Goal: Task Accomplishment & Management: Complete application form

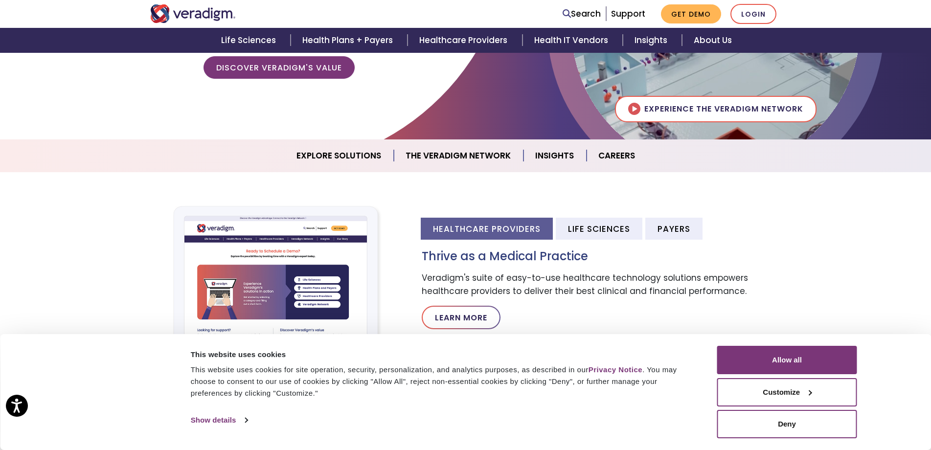
scroll to position [196, 0]
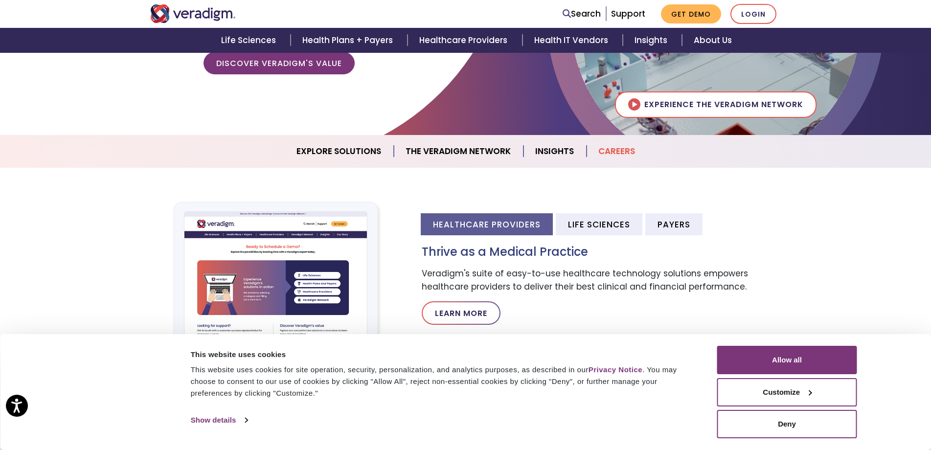
click at [620, 151] on link "Careers" at bounding box center [617, 151] width 60 height 25
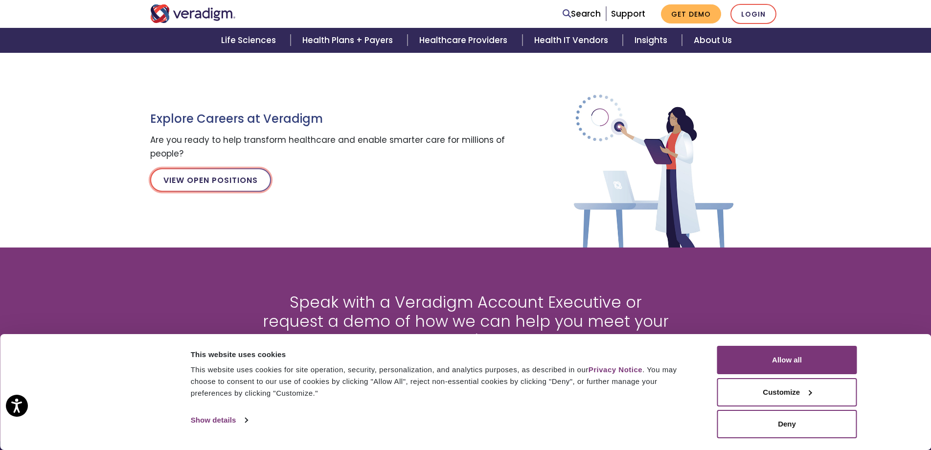
click at [230, 181] on link "View Open Positions" at bounding box center [210, 179] width 121 height 23
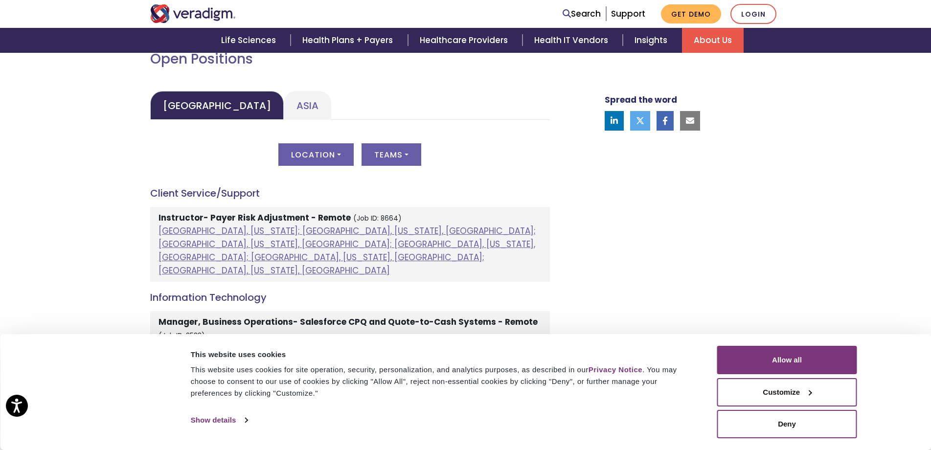
scroll to position [489, 0]
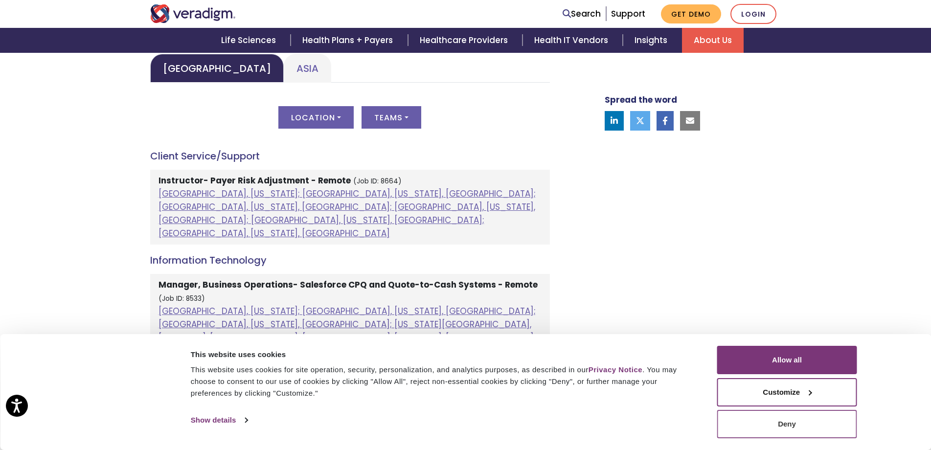
click at [794, 426] on button "Deny" at bounding box center [787, 424] width 140 height 28
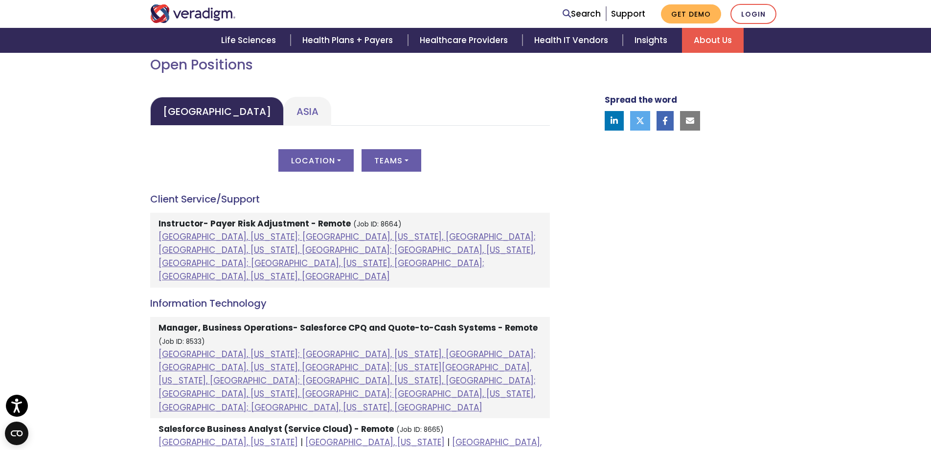
scroll to position [391, 0]
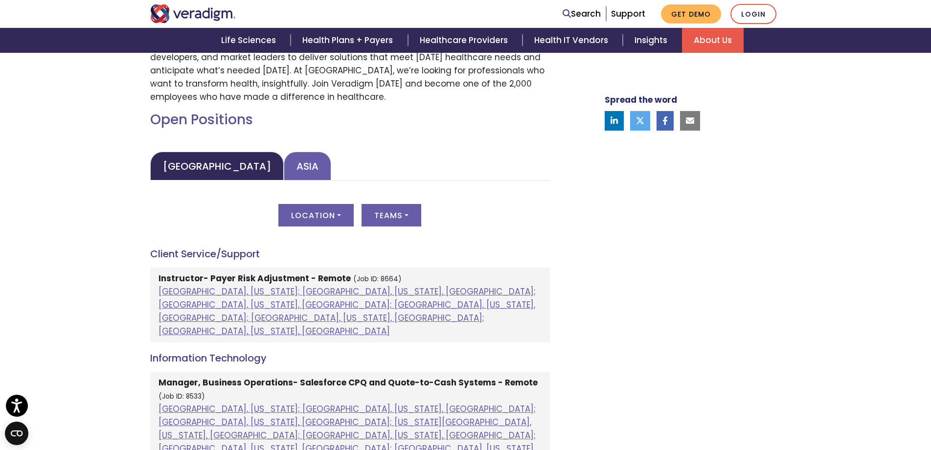
click at [284, 165] on link "Asia" at bounding box center [307, 166] width 47 height 29
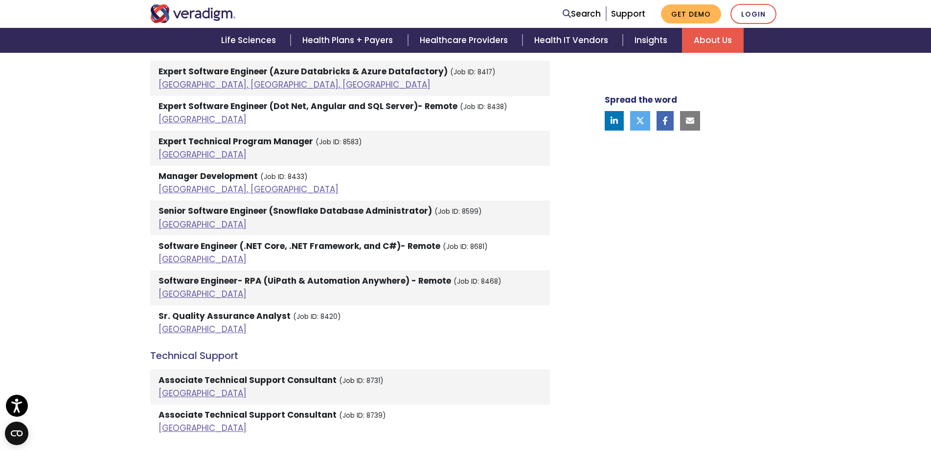
scroll to position [2116, 0]
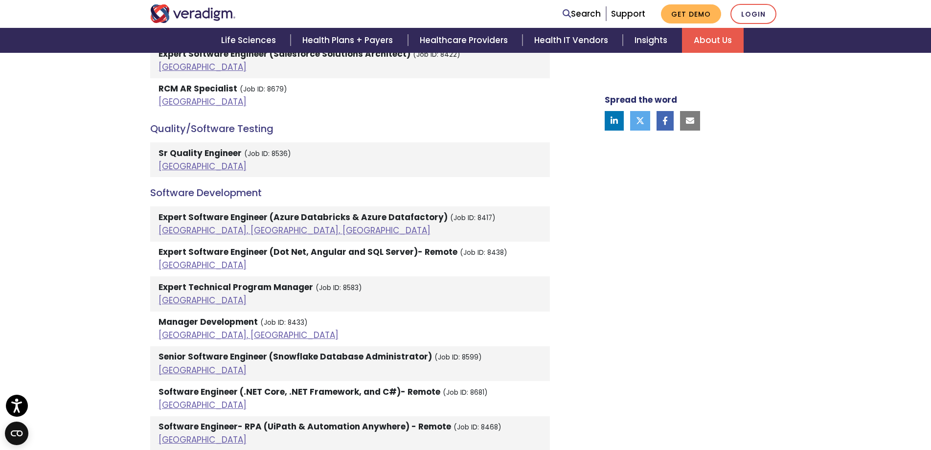
scroll to position [1920, 0]
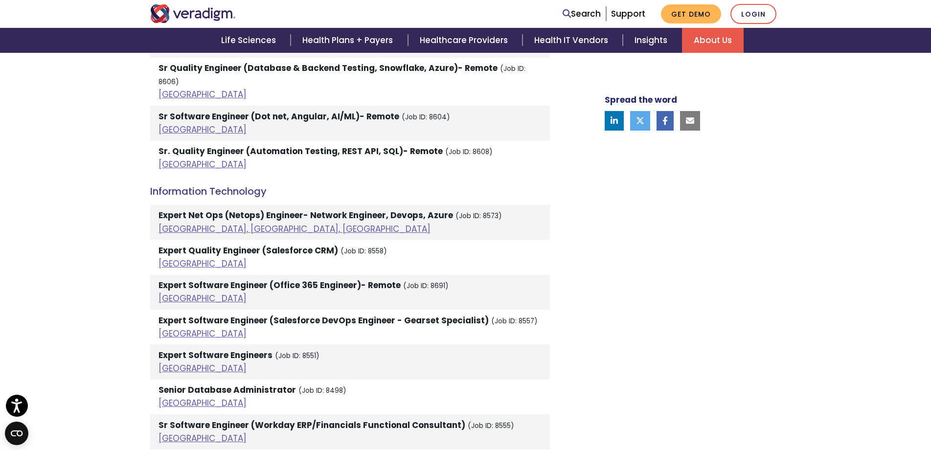
scroll to position [1382, 0]
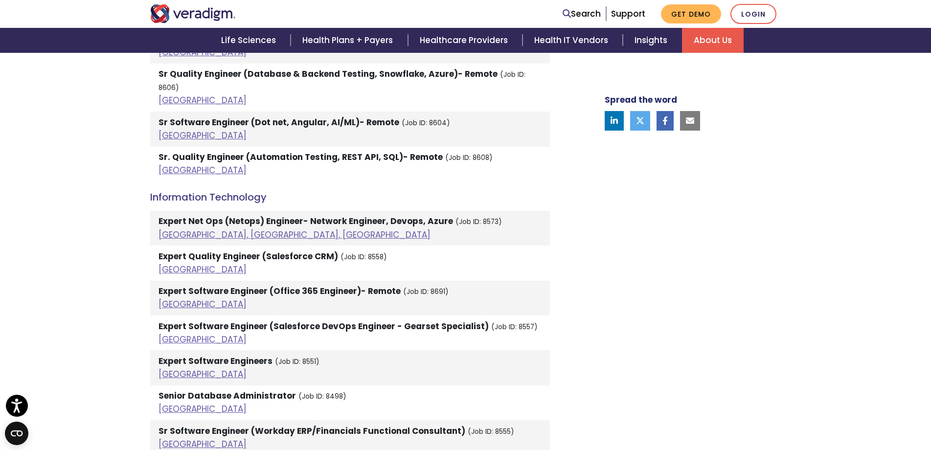
click at [108, 254] on div "Welcome to Veradigm Transform healthcare and enable smarter care for millions o…" at bounding box center [465, 106] width 931 height 2351
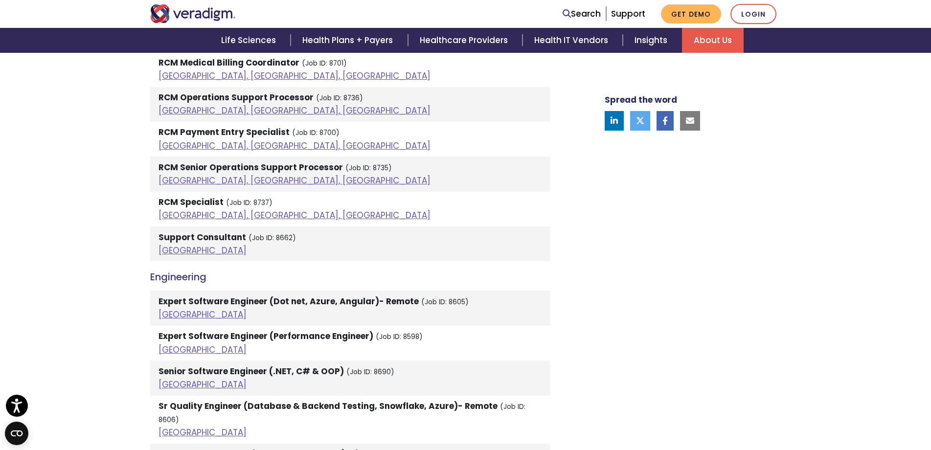
scroll to position [1040, 0]
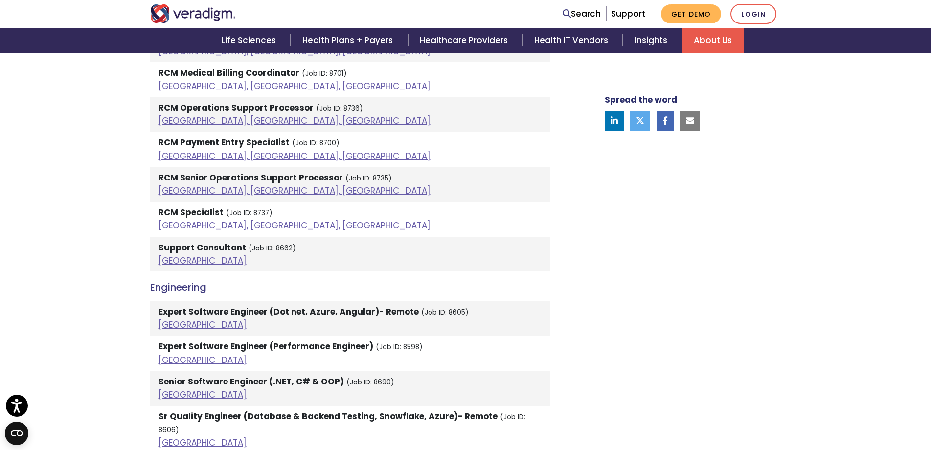
drag, startPoint x: 153, startPoint y: 246, endPoint x: 211, endPoint y: 259, distance: 59.3
click at [211, 259] on li "Support Consultant (Job ID: 8662) India" at bounding box center [350, 254] width 400 height 35
copy li "Support Consultant (Job ID: 8662) India"
click at [118, 290] on div "Welcome to Veradigm Transform healthcare and enable smarter care for millions o…" at bounding box center [465, 449] width 931 height 2351
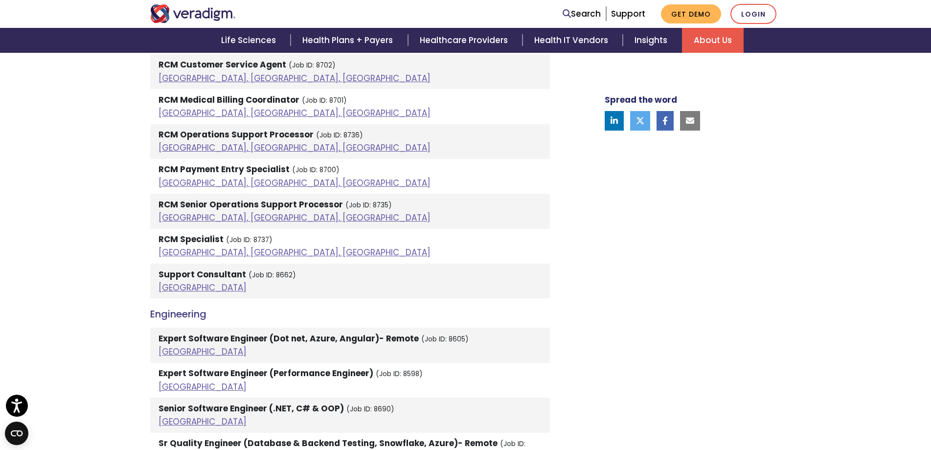
scroll to position [991, 0]
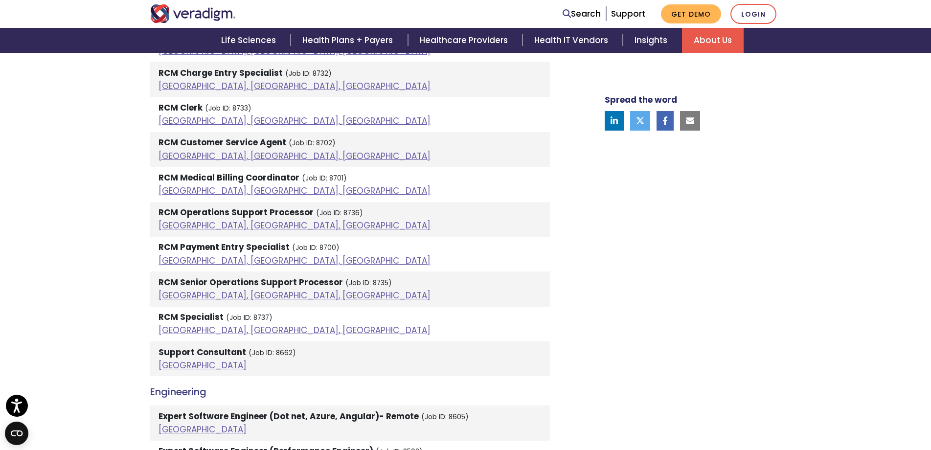
scroll to position [893, 0]
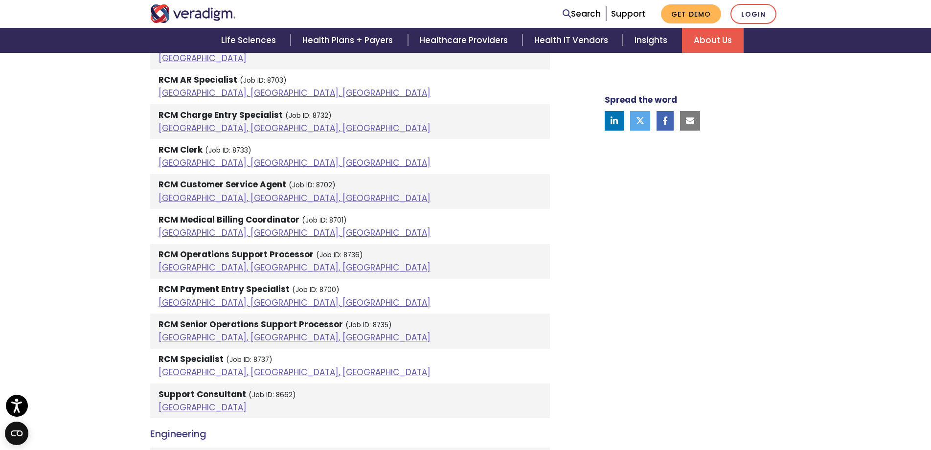
drag, startPoint x: 154, startPoint y: 183, endPoint x: 295, endPoint y: 196, distance: 141.4
click at [295, 196] on li "RCM Customer Service Agent (Job ID: 8702) Pune, Maharashtra, India" at bounding box center [350, 191] width 400 height 35
copy li "RCM Customer Service Agent (Job ID: 8702) Pune, Maharashtra, India"
drag, startPoint x: 37, startPoint y: 163, endPoint x: 75, endPoint y: 179, distance: 41.7
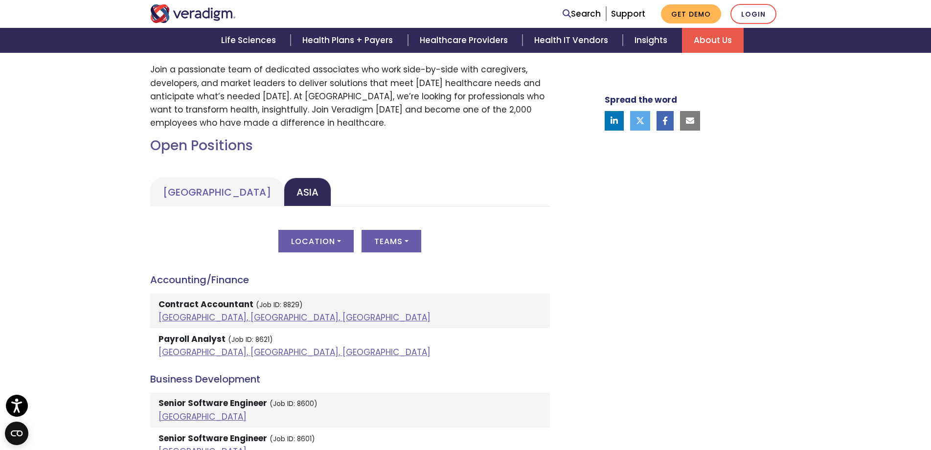
scroll to position [355, 0]
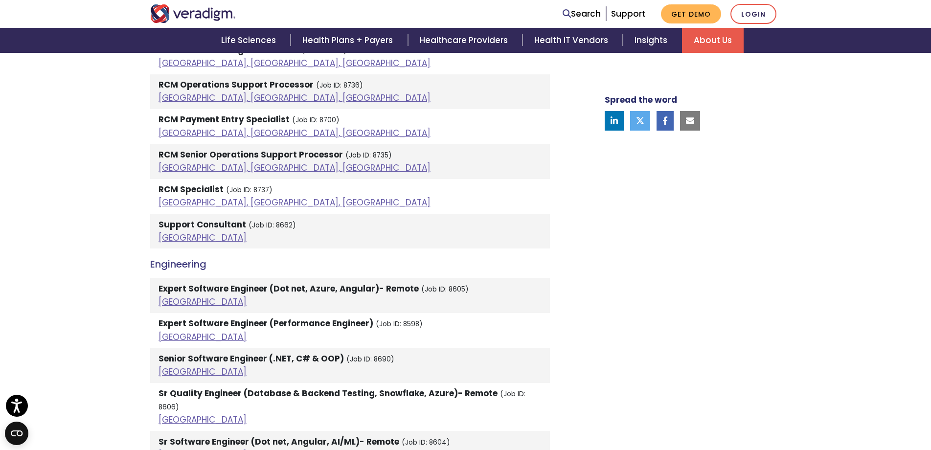
click at [98, 246] on div "Welcome to Veradigm Transform healthcare and enable smarter care for millions o…" at bounding box center [465, 426] width 931 height 2351
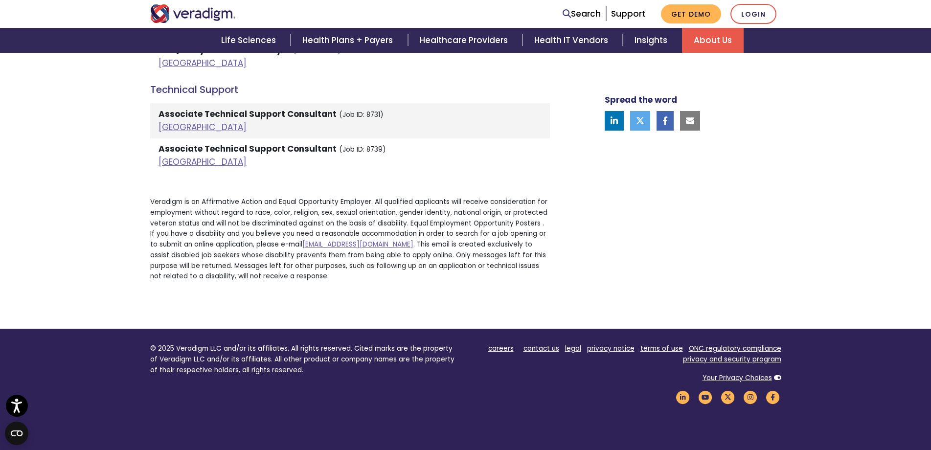
scroll to position [853, 0]
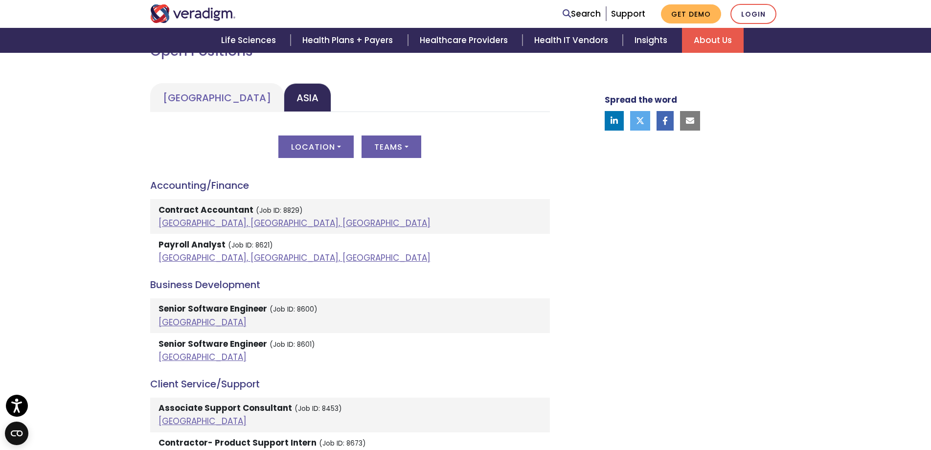
scroll to position [511, 0]
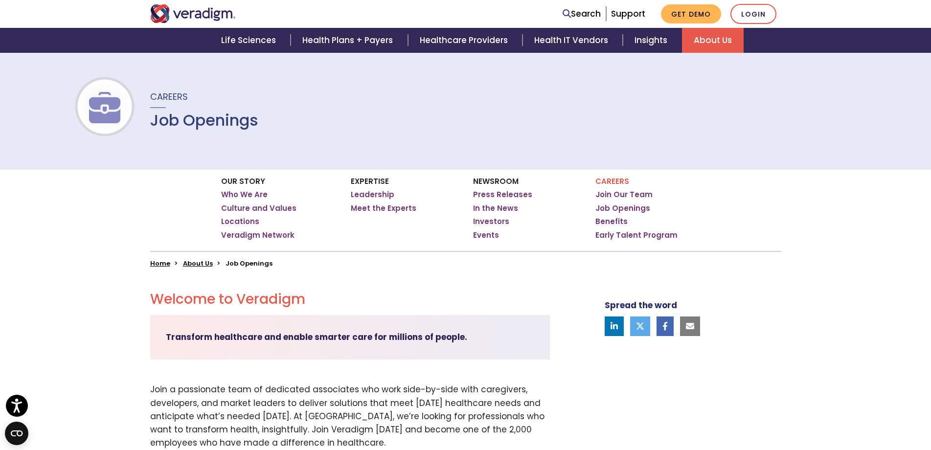
scroll to position [0, 0]
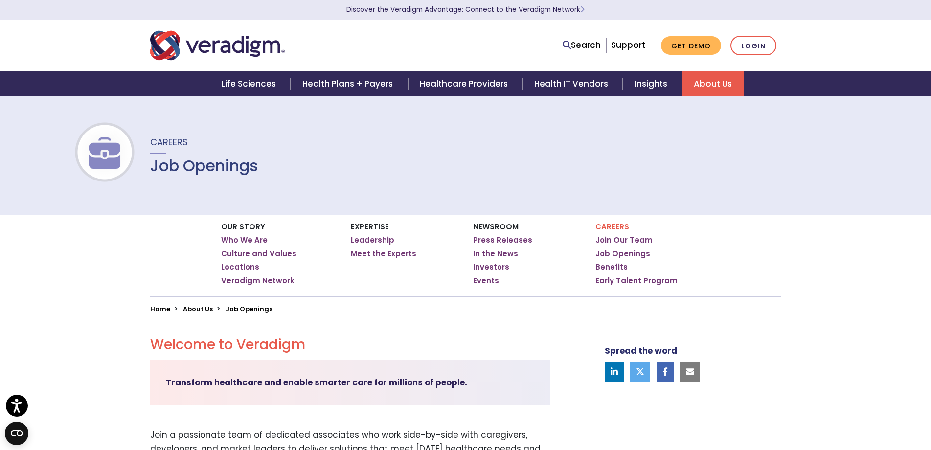
click at [386, 158] on div "Careers Job Openings" at bounding box center [465, 155] width 931 height 119
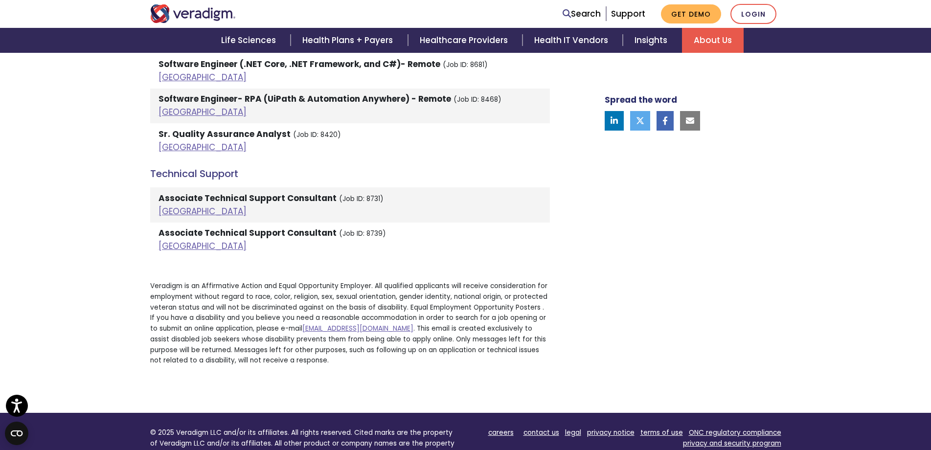
scroll to position [1063, 0]
